Goal: Information Seeking & Learning: Learn about a topic

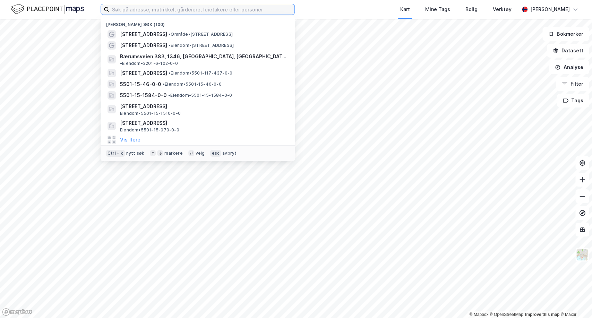
click at [117, 9] on input at bounding box center [201, 9] width 185 height 10
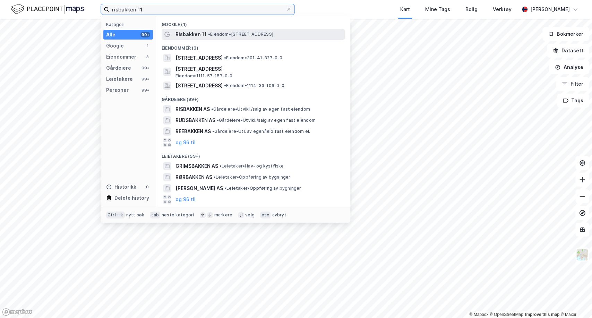
type input "risbakken 11"
click at [195, 31] on span "Risbakken 11" at bounding box center [190, 34] width 31 height 8
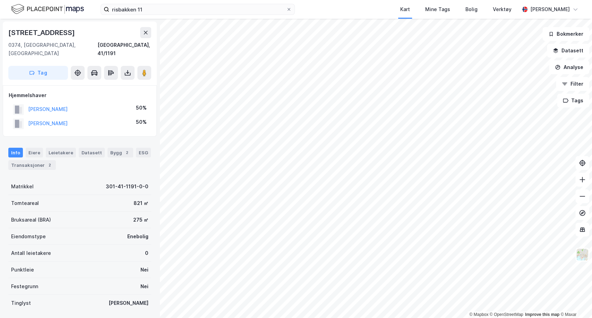
click at [45, 5] on img at bounding box center [47, 9] width 73 height 12
